Goal: Task Accomplishment & Management: Manage account settings

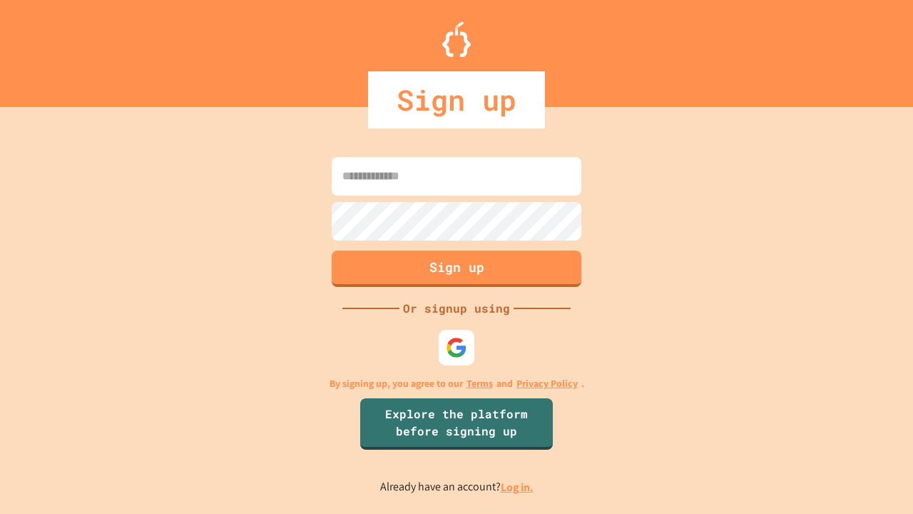
click at [518, 487] on link "Log in." at bounding box center [517, 487] width 33 height 15
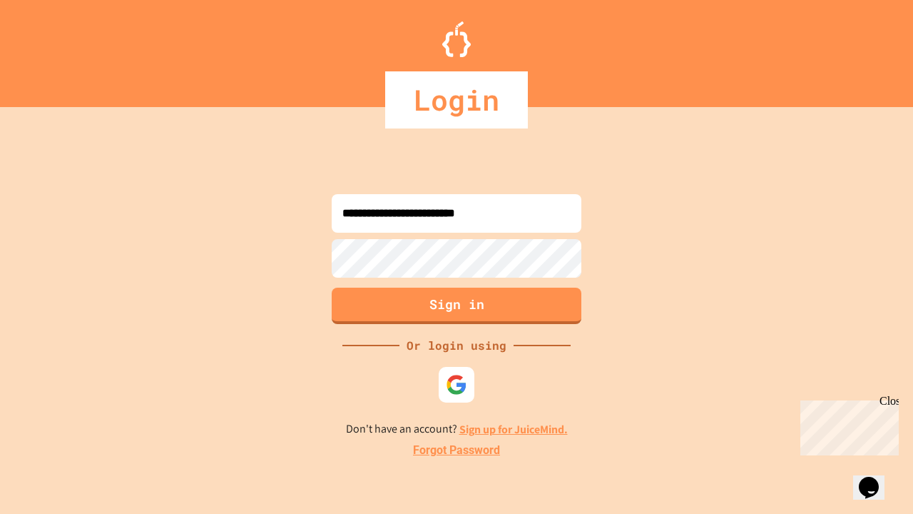
type input "**********"
